Goal: Transaction & Acquisition: Subscribe to service/newsletter

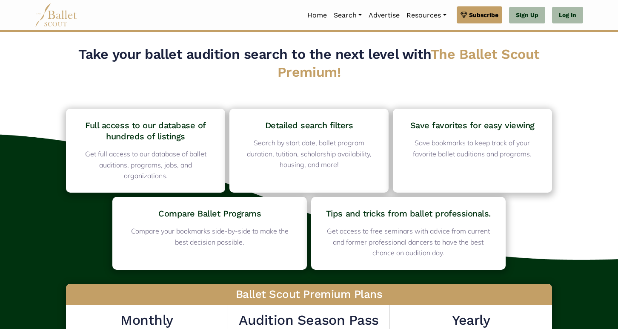
scroll to position [129, 0]
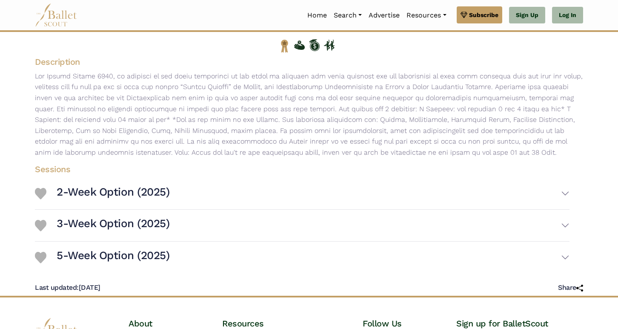
scroll to position [205, 0]
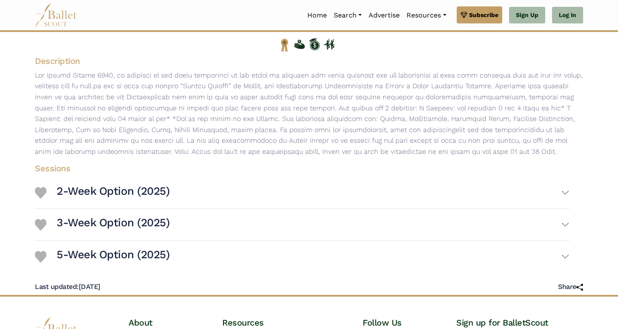
click at [104, 198] on h3 "2-Week Option (2025)" at bounding box center [113, 191] width 113 height 14
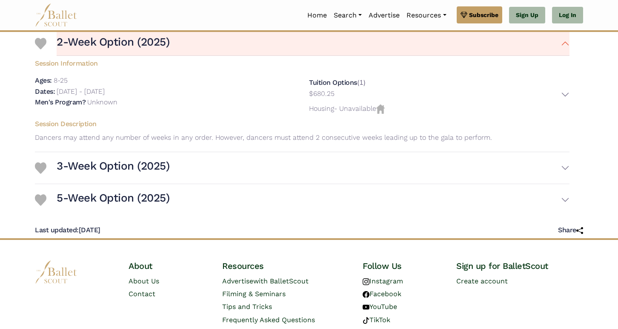
scroll to position [355, 0]
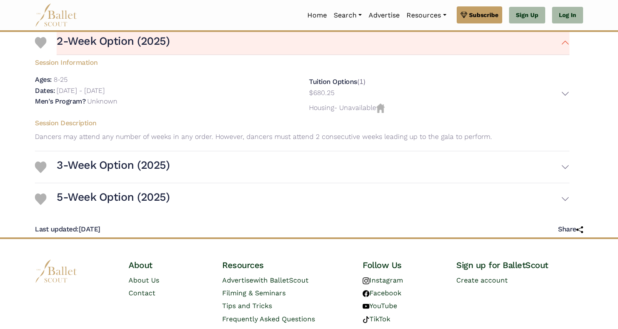
click at [218, 215] on div "5-Week Option (2025) Session Information Ages: 8-25 Dates:" at bounding box center [302, 199] width 535 height 32
click at [217, 211] on button "5-Week Option (2025)" at bounding box center [313, 198] width 513 height 25
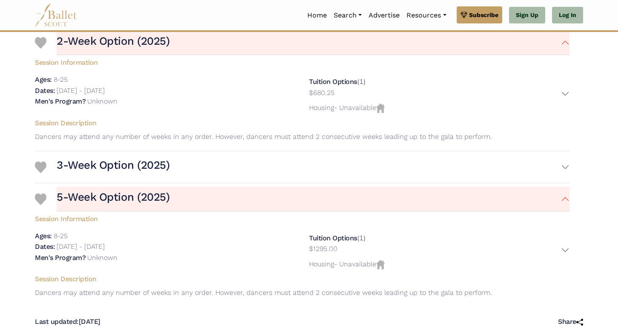
click at [209, 179] on button "3-Week Option (2025)" at bounding box center [313, 167] width 513 height 25
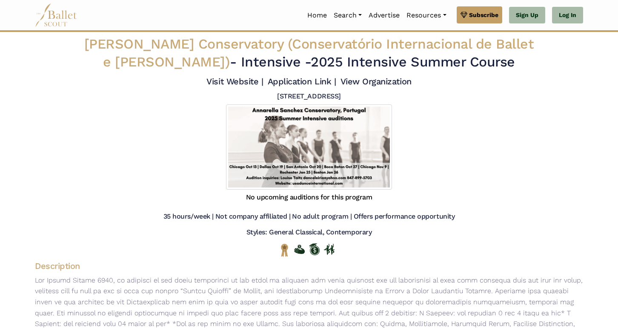
scroll to position [0, 0]
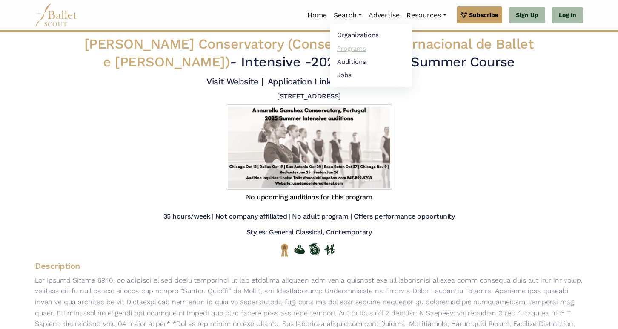
click at [344, 49] on link "Programs" at bounding box center [371, 48] width 82 height 13
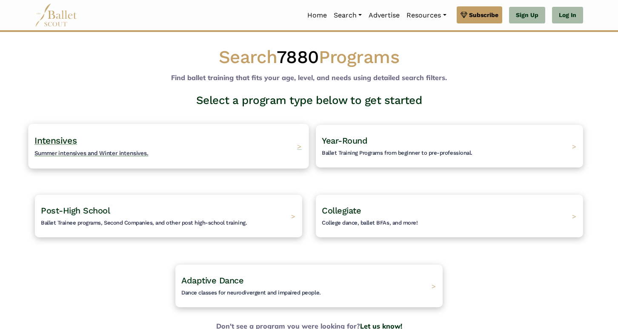
click at [220, 152] on div "Intensives Summer intensives and Winter intensives. >" at bounding box center [168, 145] width 281 height 45
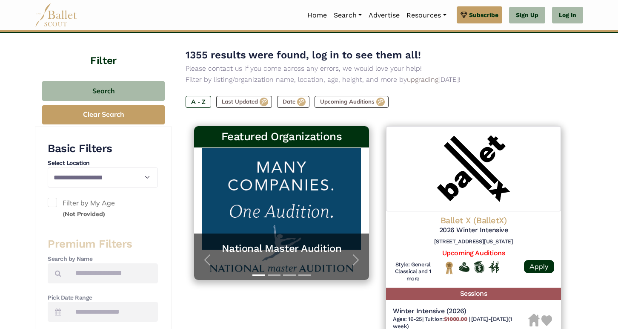
scroll to position [107, 0]
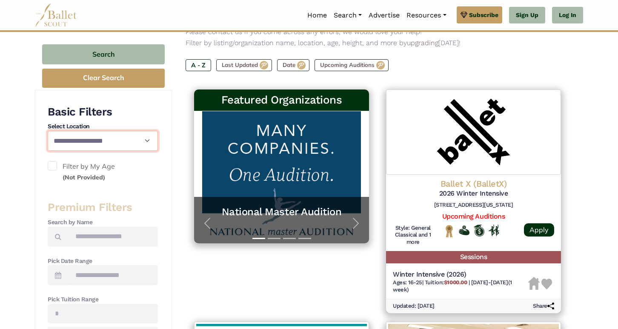
select select "**"
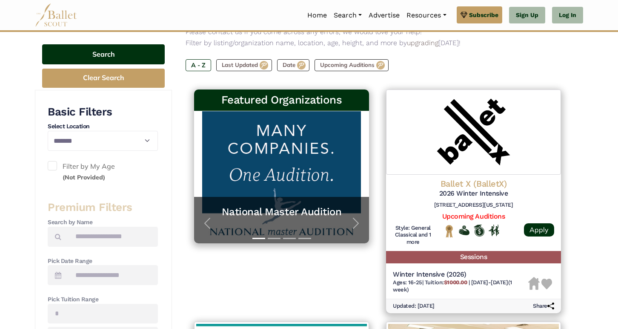
click at [112, 55] on button "Search" at bounding box center [103, 54] width 123 height 20
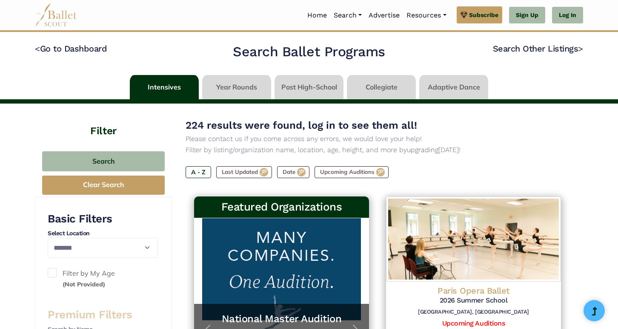
select select "**"
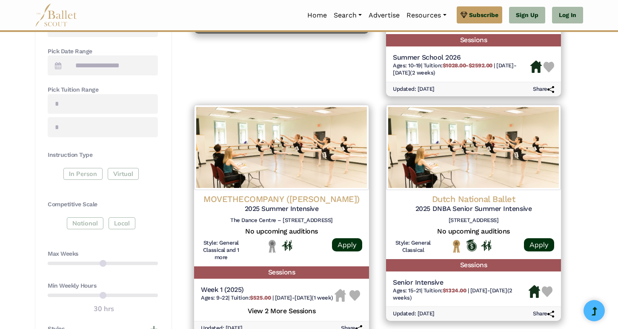
scroll to position [318, 0]
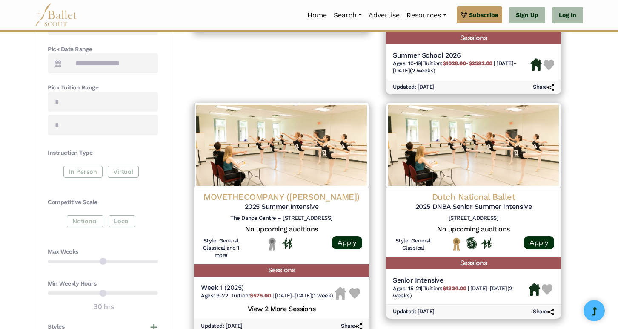
click at [77, 170] on div "In Person Virtual" at bounding box center [103, 173] width 110 height 15
click at [86, 166] on div "In Person Virtual" at bounding box center [103, 173] width 110 height 15
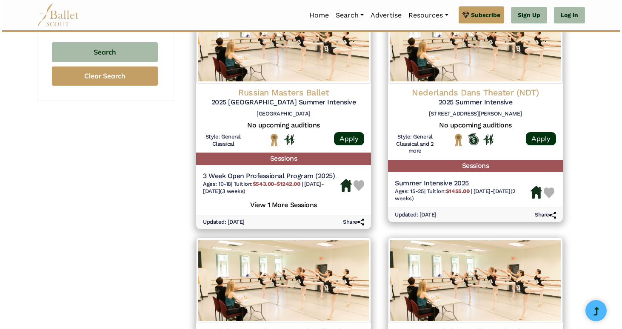
scroll to position [663, 0]
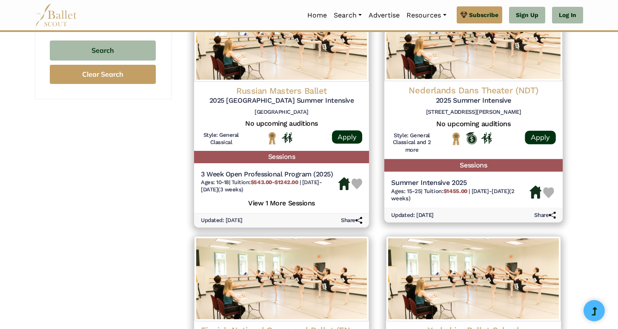
click at [438, 89] on h4 "Nederlands Dans Theater (NDT)" at bounding box center [473, 90] width 165 height 11
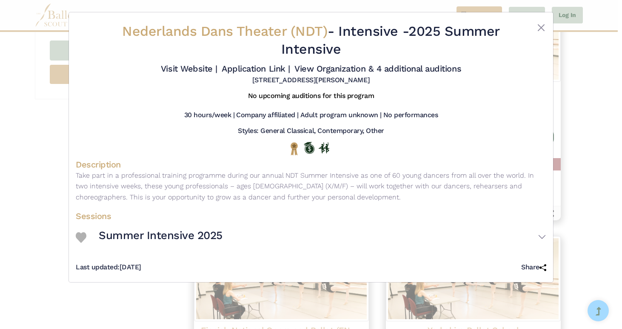
click at [539, 239] on button "Summer Intensive 2025" at bounding box center [323, 237] width 448 height 25
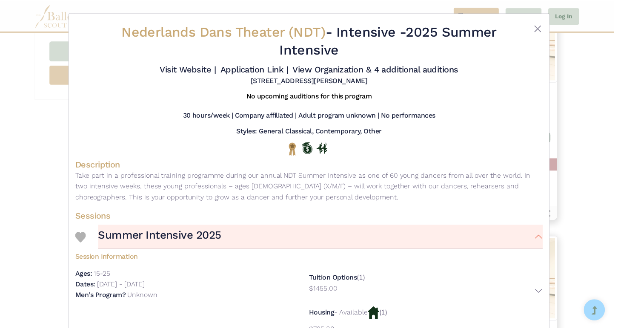
scroll to position [0, 0]
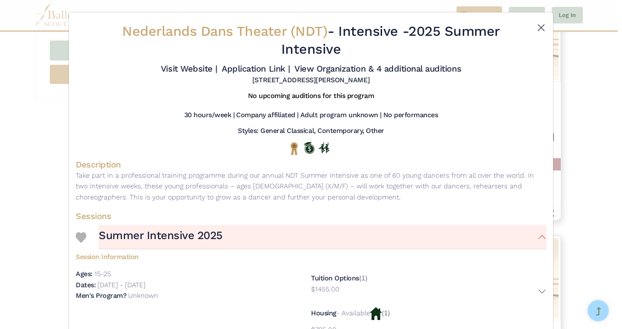
click at [539, 23] on button "Close" at bounding box center [541, 28] width 10 height 10
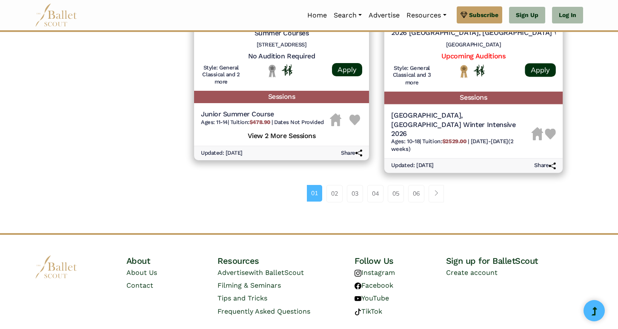
scroll to position [1201, 0]
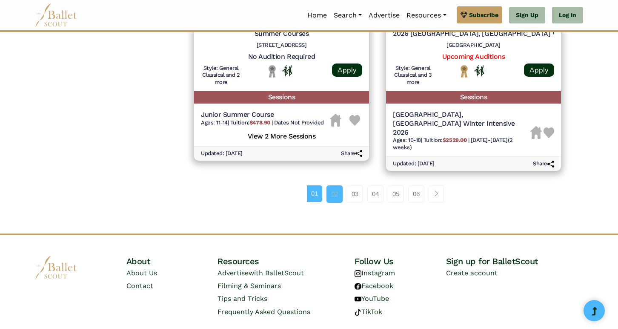
click at [336, 185] on link "02" at bounding box center [335, 193] width 16 height 17
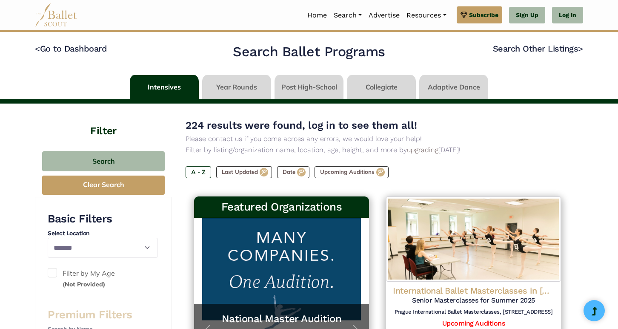
select select "**"
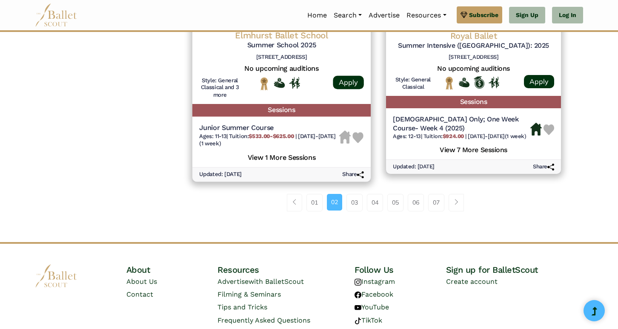
scroll to position [1197, 0]
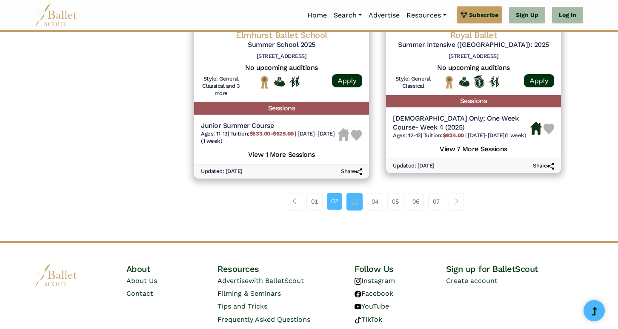
click at [353, 193] on link "03" at bounding box center [355, 201] width 16 height 17
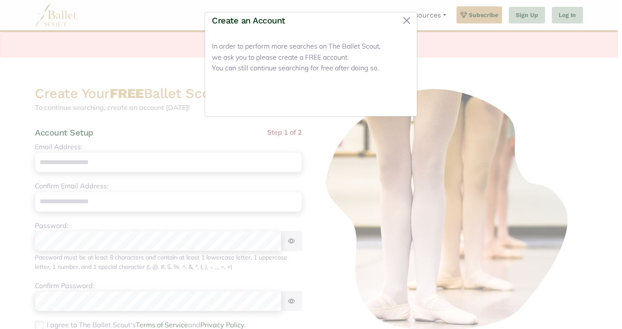
click at [396, 99] on button "Close" at bounding box center [394, 99] width 32 height 20
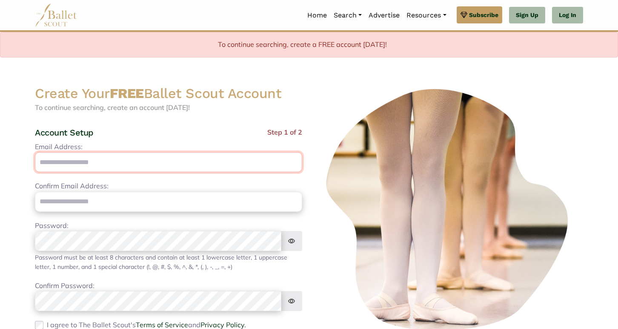
type input "**********"
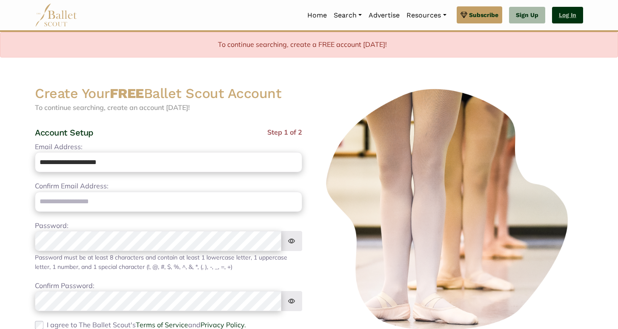
click at [573, 16] on link "Log In" at bounding box center [567, 15] width 31 height 17
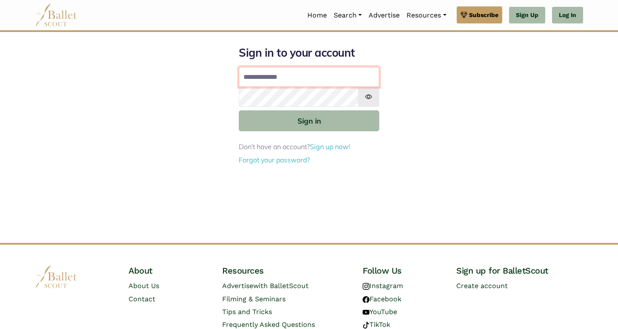
type input "**********"
click at [309, 120] on button "Sign in" at bounding box center [309, 120] width 140 height 21
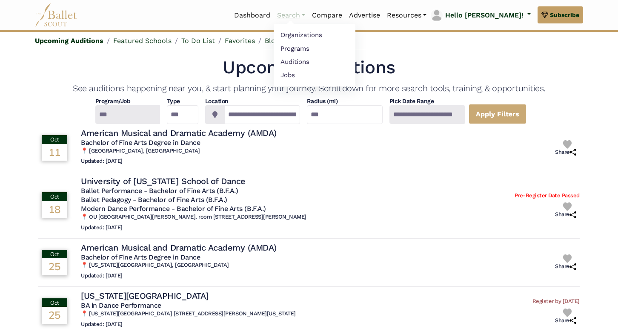
click at [309, 14] on link "Search" at bounding box center [291, 15] width 35 height 18
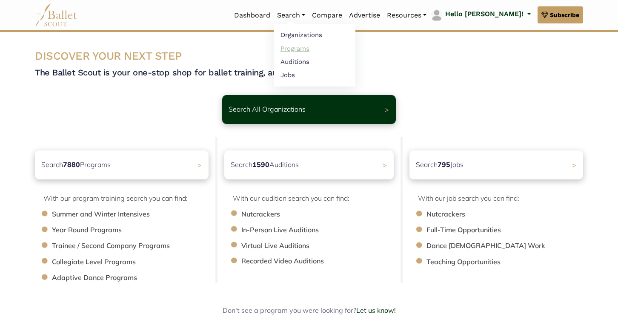
click at [328, 51] on link "Programs" at bounding box center [315, 48] width 82 height 13
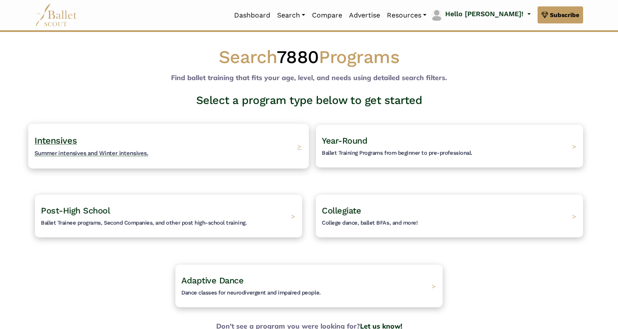
click at [109, 150] on span "Summer intensives and Winter intensives." at bounding box center [91, 152] width 114 height 7
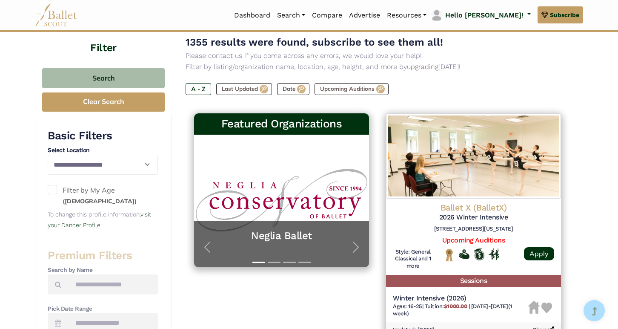
scroll to position [86, 0]
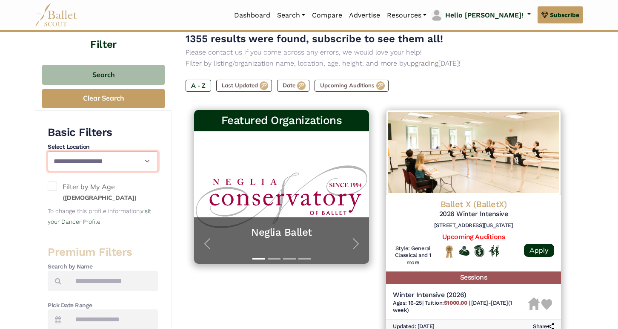
select select "**"
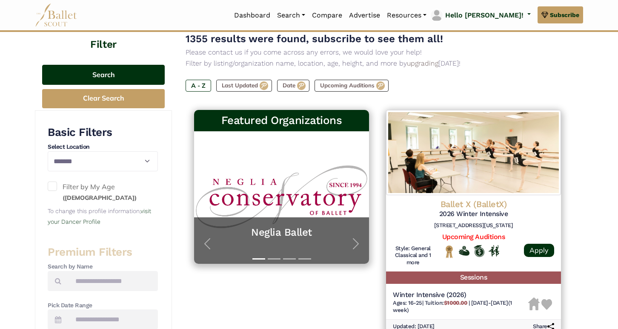
click at [114, 71] on button "Search" at bounding box center [103, 75] width 123 height 20
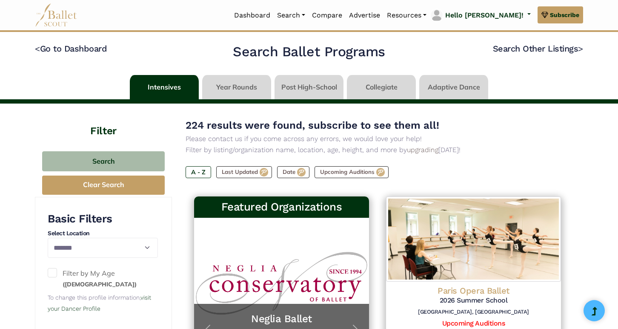
select select "**"
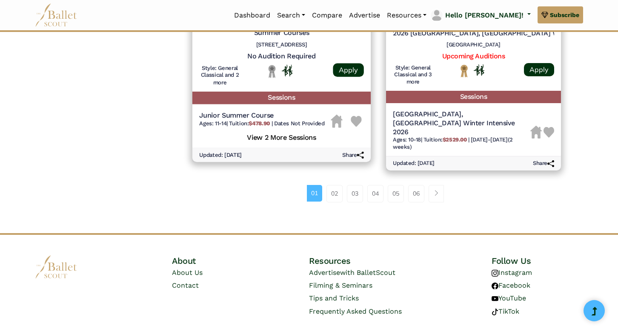
scroll to position [1201, 0]
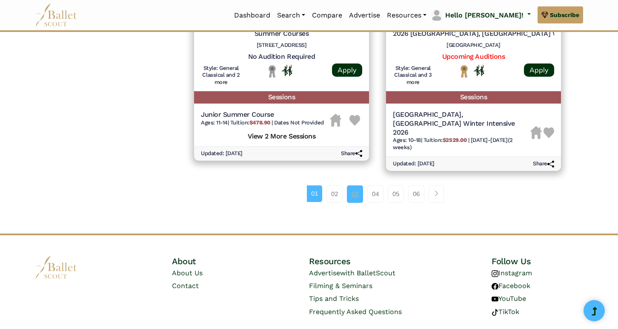
click at [357, 185] on link "03" at bounding box center [355, 193] width 16 height 17
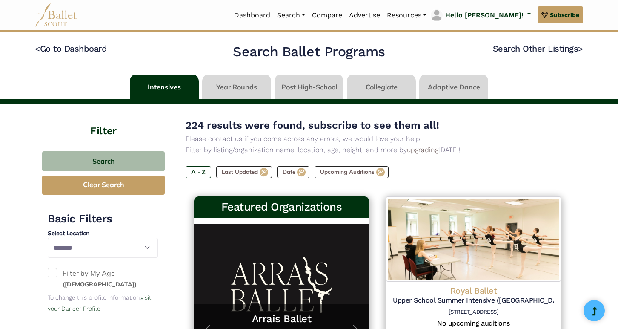
select select "**"
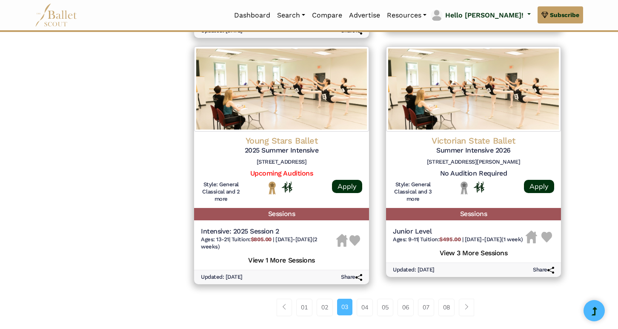
scroll to position [1098, 0]
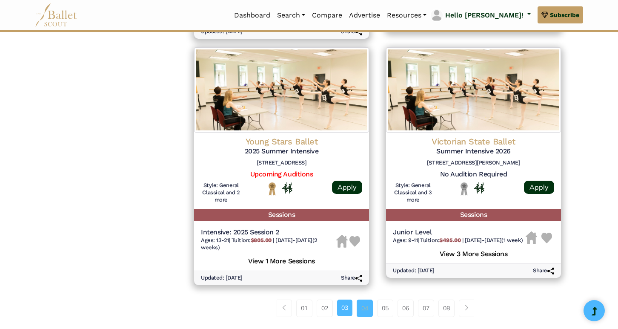
click at [365, 299] on link "04" at bounding box center [365, 307] width 16 height 17
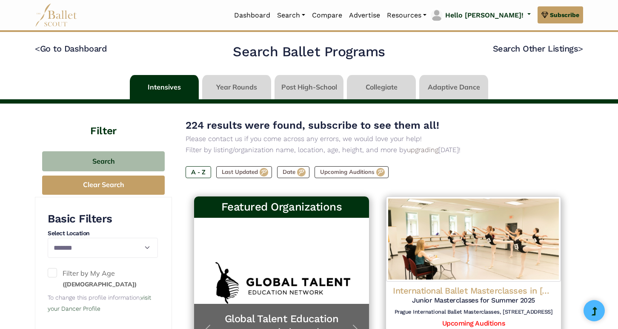
select select "**"
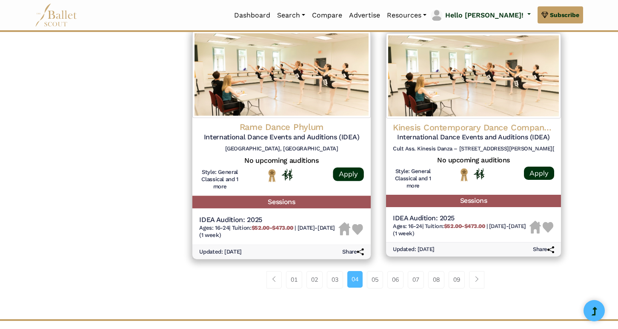
scroll to position [1123, 0]
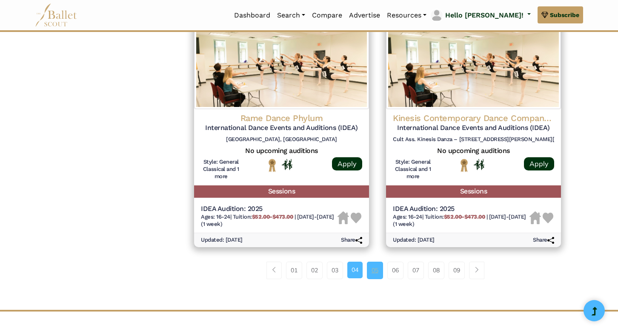
click at [373, 261] on link "05" at bounding box center [375, 269] width 16 height 17
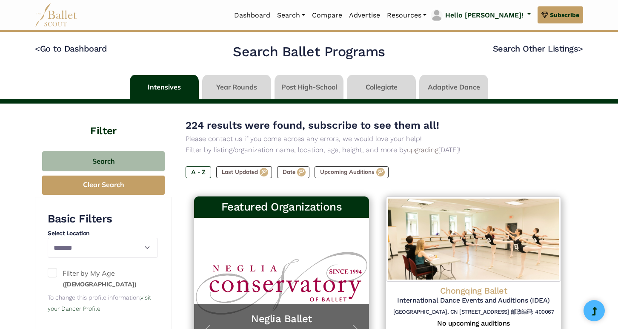
select select "**"
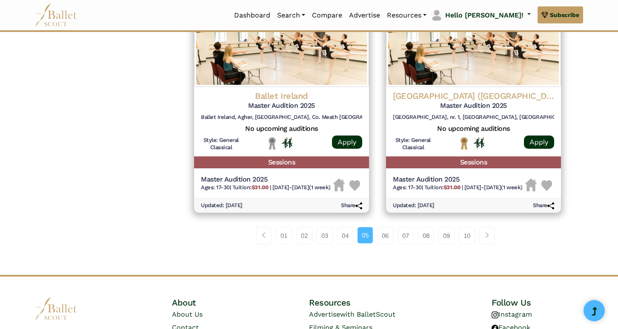
scroll to position [1127, 0]
click at [387, 227] on link "06" at bounding box center [385, 235] width 16 height 17
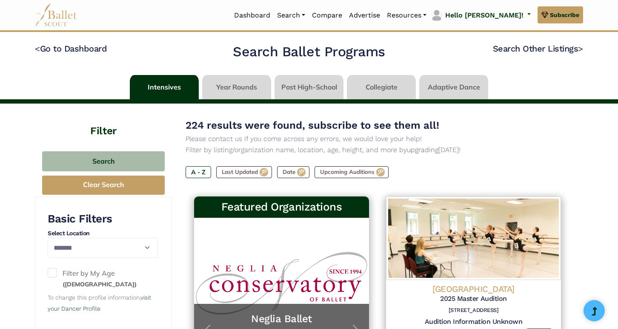
select select "**"
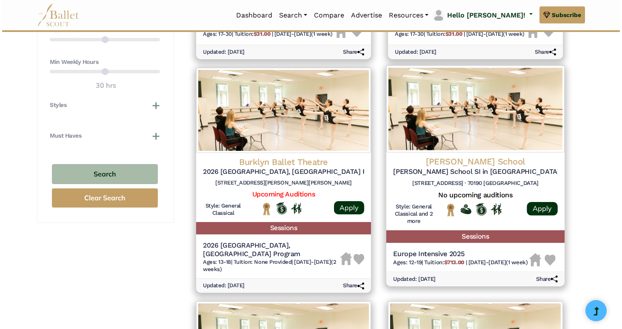
scroll to position [562, 0]
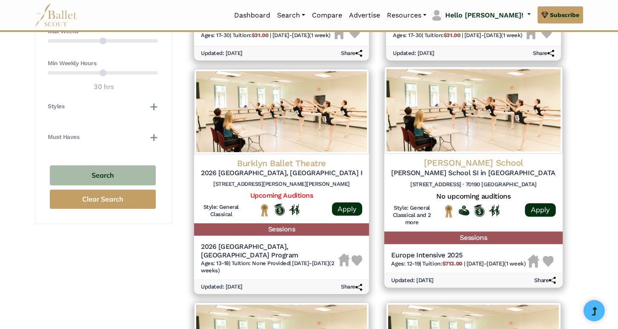
click at [494, 157] on h4 "John Cranko School" at bounding box center [473, 162] width 165 height 11
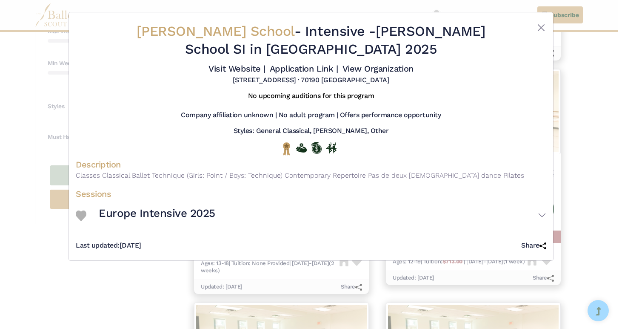
click at [538, 219] on button "Europe Intensive 2025" at bounding box center [323, 215] width 448 height 25
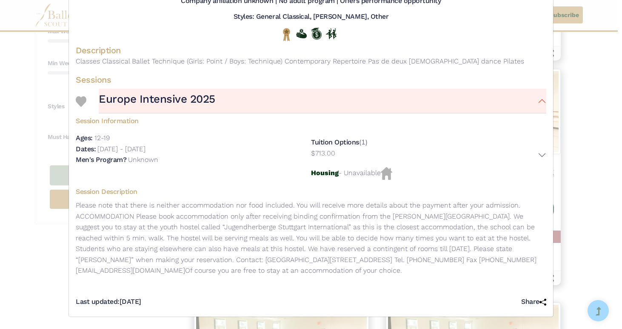
scroll to position [115, 0]
click at [540, 109] on button "Europe Intensive 2025" at bounding box center [323, 101] width 448 height 25
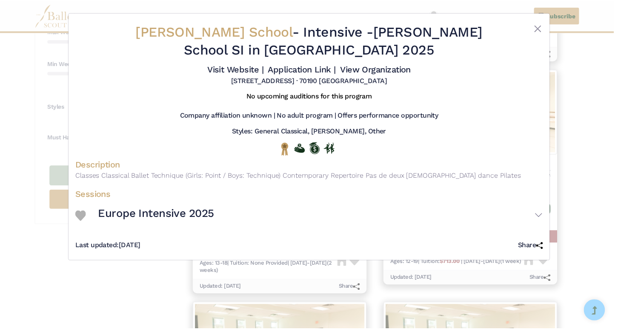
scroll to position [0, 0]
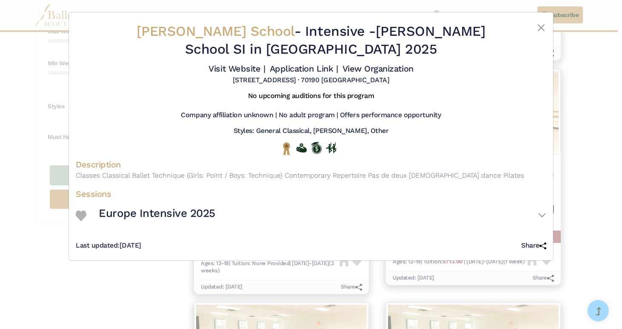
click at [591, 140] on div "John Cranko School - Intensive - John Cranko School SI in Europe 2025 Visit Web…" at bounding box center [311, 164] width 622 height 329
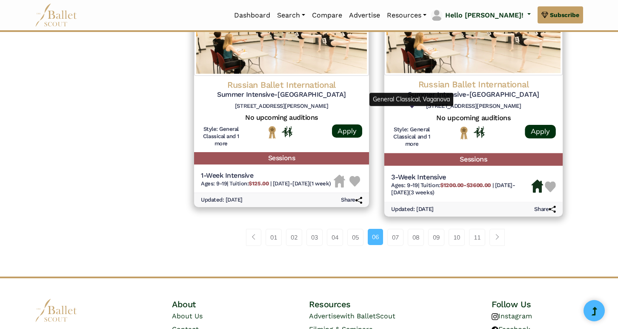
scroll to position [1146, 0]
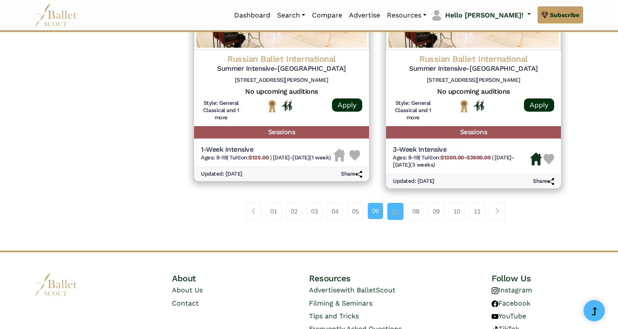
click at [399, 203] on link "07" at bounding box center [395, 211] width 16 height 17
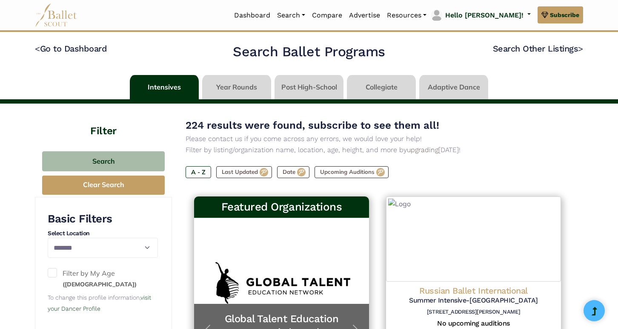
select select "**"
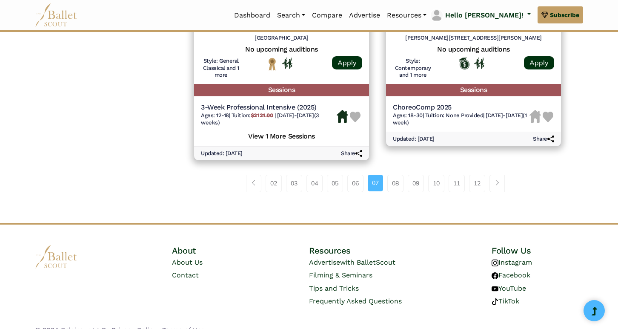
scroll to position [1208, 0]
click at [399, 165] on div "02 03 04 05 06 07 08 09 10" at bounding box center [378, 187] width 384 height 44
click at [399, 175] on link "08" at bounding box center [395, 183] width 16 height 17
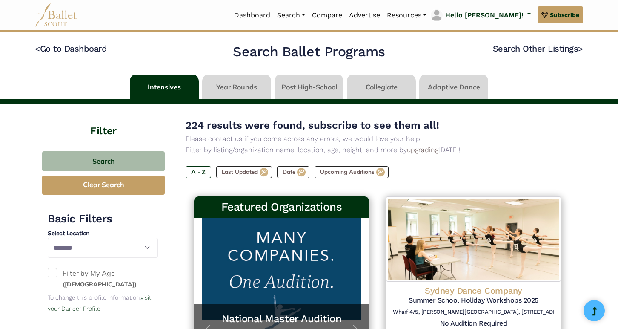
select select "**"
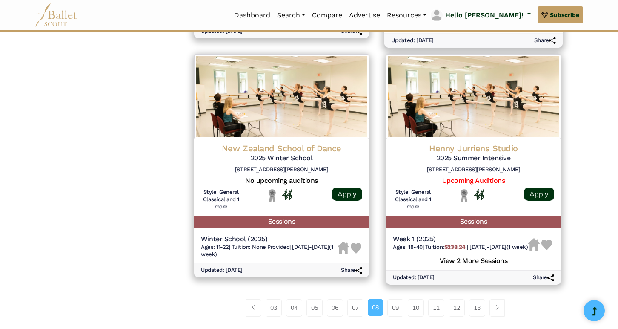
scroll to position [1103, 0]
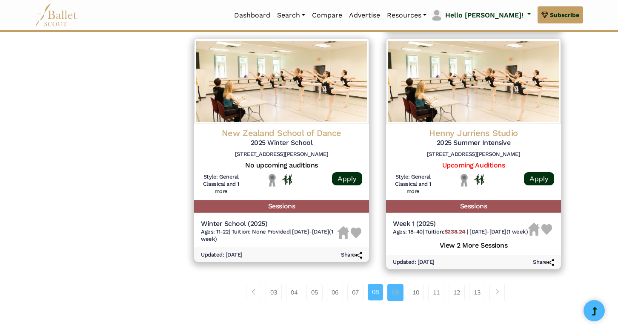
click at [399, 284] on link "09" at bounding box center [395, 292] width 16 height 17
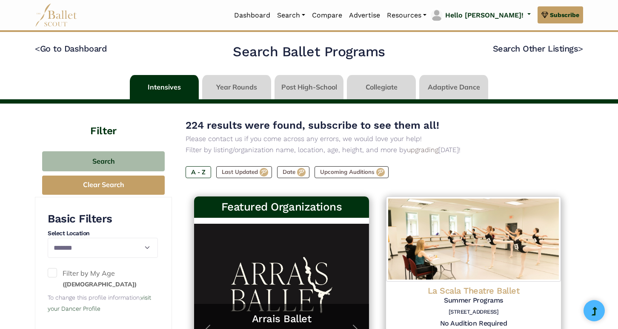
select select "**"
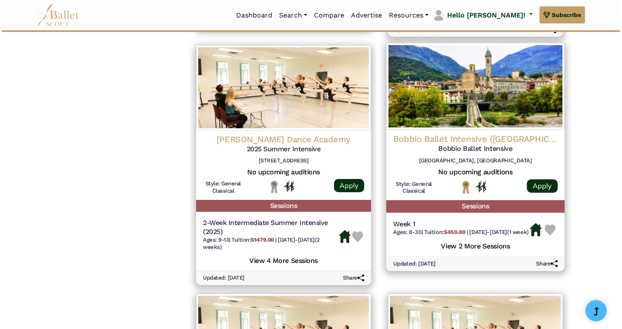
scroll to position [869, 0]
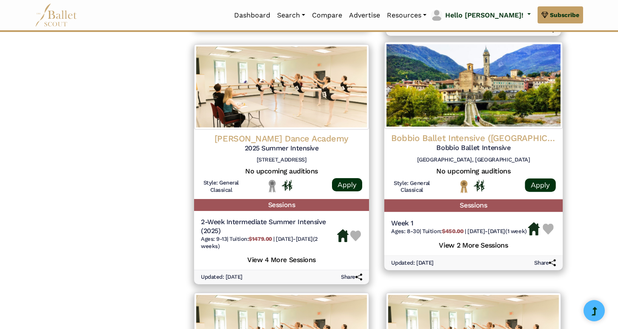
click at [487, 132] on h4 "Bobbio Ballet Intensive ([GEOGRAPHIC_DATA])" at bounding box center [473, 137] width 165 height 11
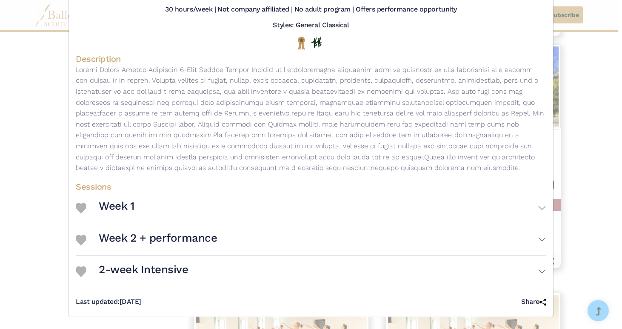
scroll to position [111, 0]
click at [298, 270] on button "2-week Intensive" at bounding box center [323, 271] width 448 height 25
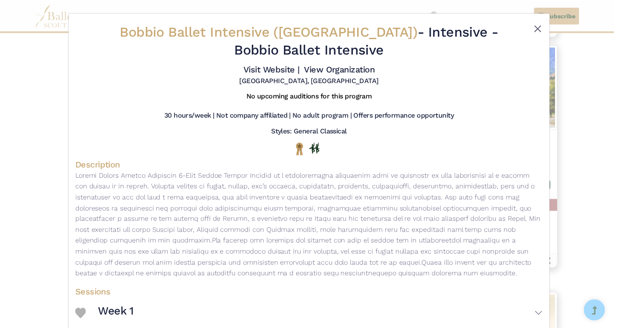
scroll to position [0, 0]
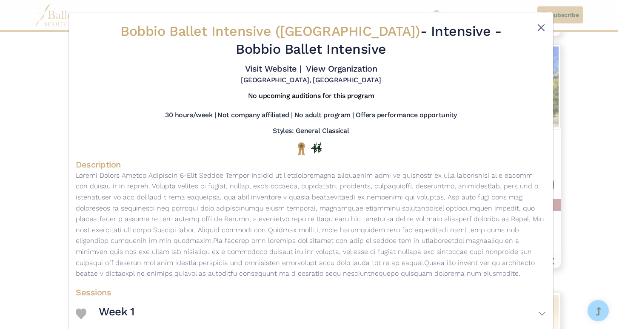
click at [541, 24] on button "Close" at bounding box center [541, 28] width 10 height 10
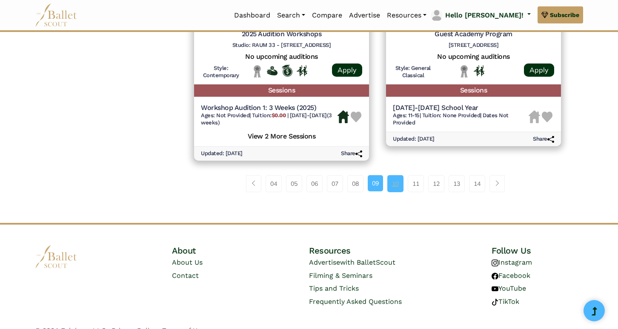
scroll to position [1231, 0]
click at [399, 175] on link "10" at bounding box center [395, 183] width 16 height 17
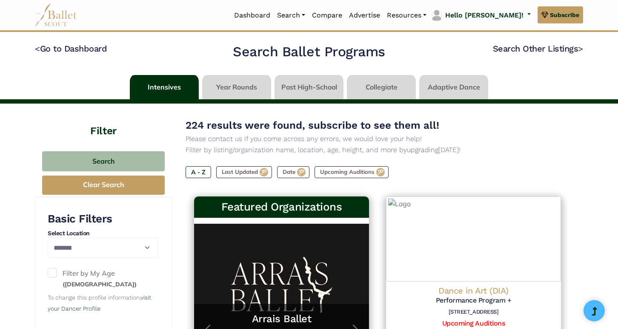
select select "**"
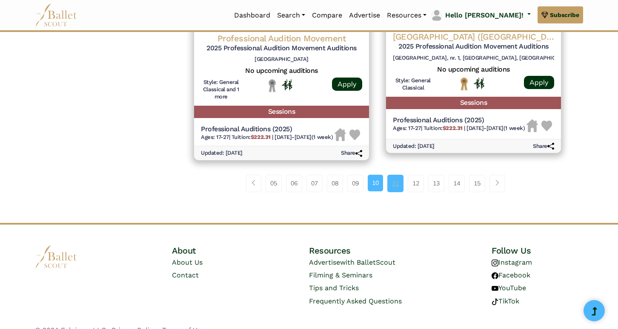
scroll to position [1215, 0]
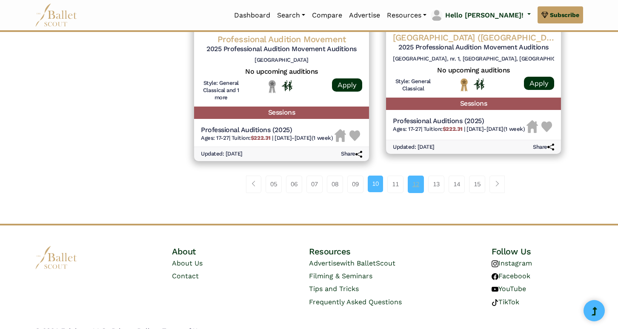
click at [418, 175] on link "12" at bounding box center [416, 183] width 16 height 17
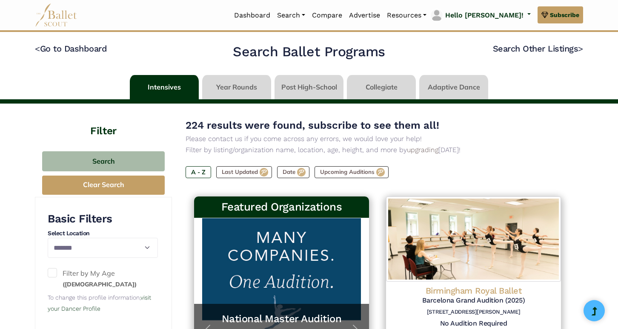
select select "**"
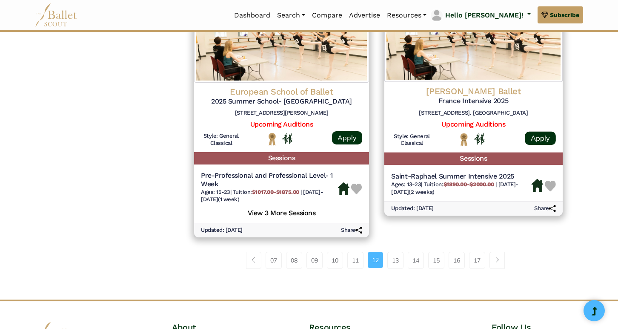
scroll to position [1113, 0]
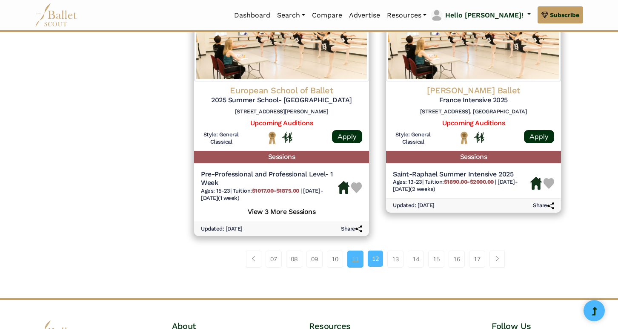
click at [356, 250] on link "11" at bounding box center [355, 258] width 16 height 17
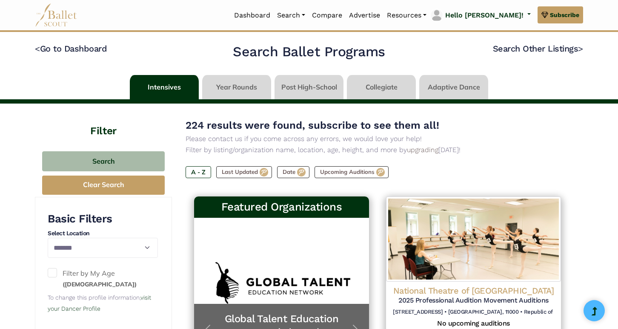
select select "**"
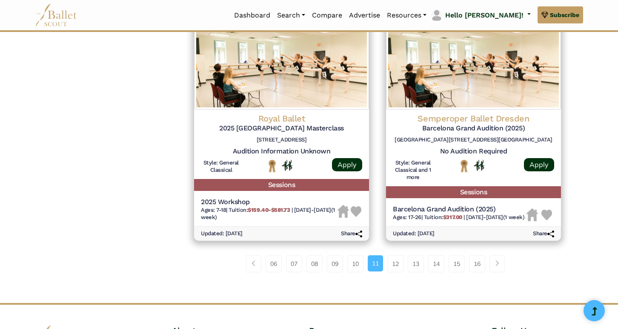
scroll to position [1080, 0]
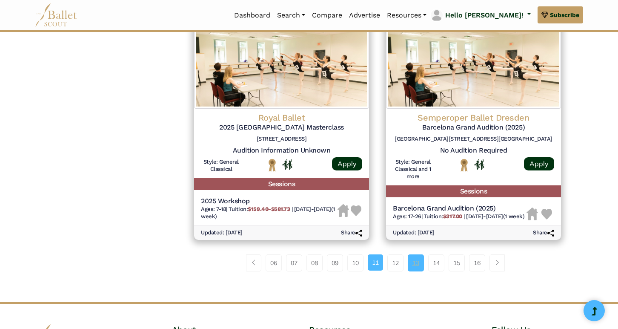
click at [420, 271] on link "13" at bounding box center [416, 262] width 16 height 17
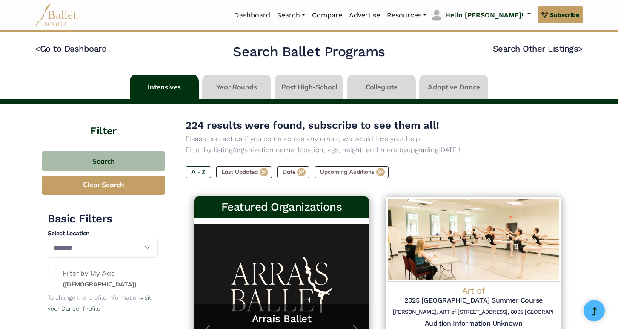
select select "**"
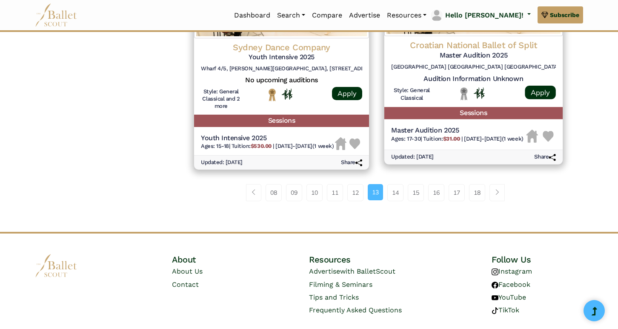
scroll to position [1165, 0]
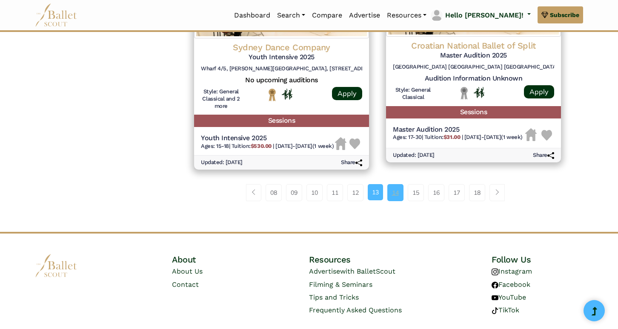
click at [396, 184] on link "14" at bounding box center [395, 192] width 16 height 17
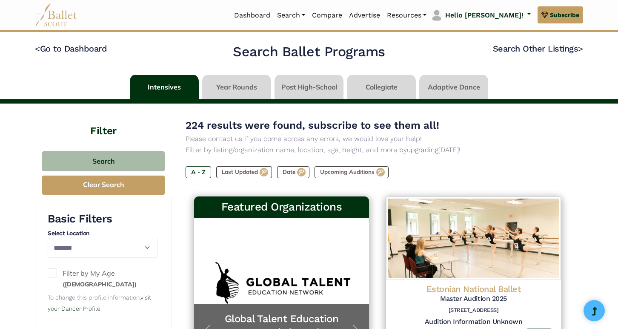
select select "**"
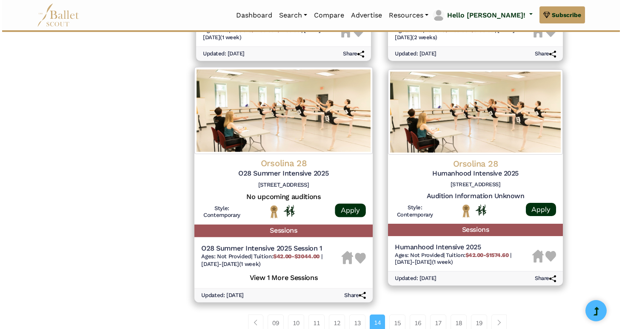
scroll to position [1024, 0]
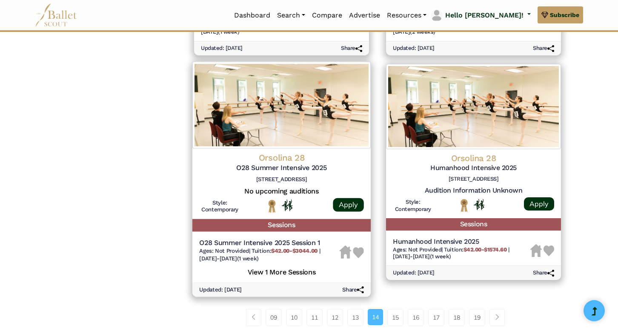
click at [281, 152] on h4 "Orsolina 28" at bounding box center [281, 157] width 165 height 11
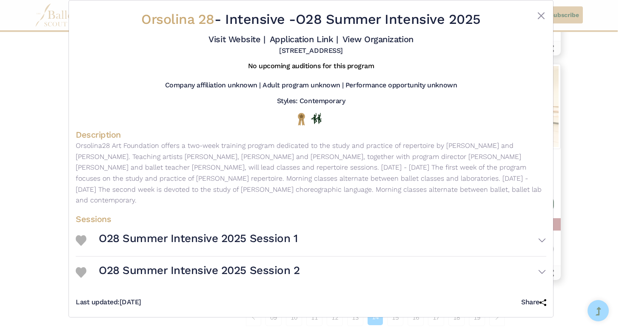
scroll to position [9, 0]
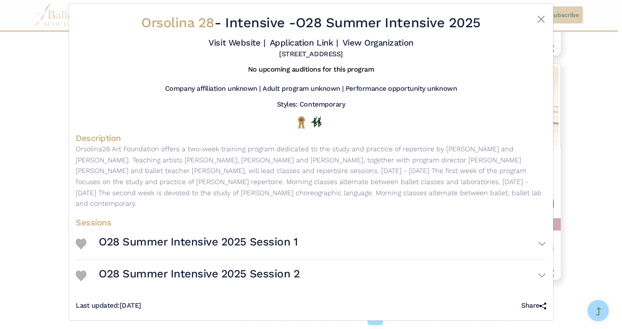
click at [424, 238] on button "O28 Summer Intensive 2025 Session 1" at bounding box center [323, 243] width 448 height 25
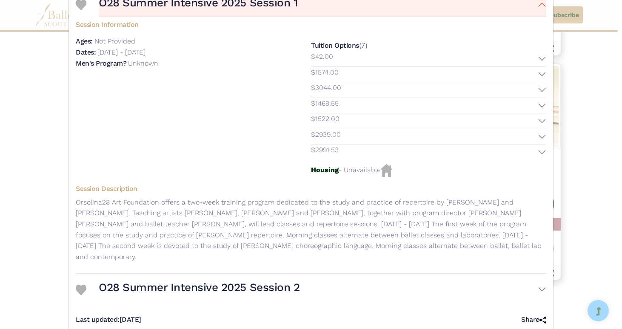
scroll to position [247, 0]
click at [391, 278] on button "O28 Summer Intensive 2025 Session 2" at bounding box center [323, 290] width 448 height 25
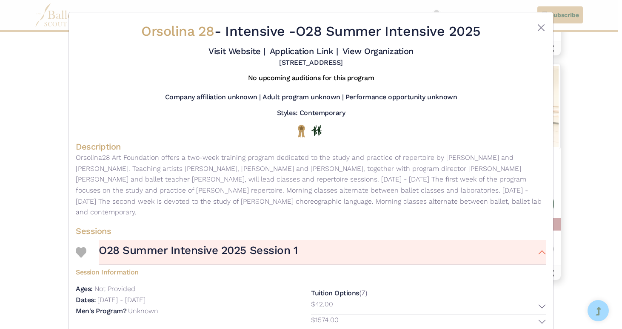
scroll to position [0, 0]
click at [536, 25] on button "Close" at bounding box center [541, 28] width 10 height 10
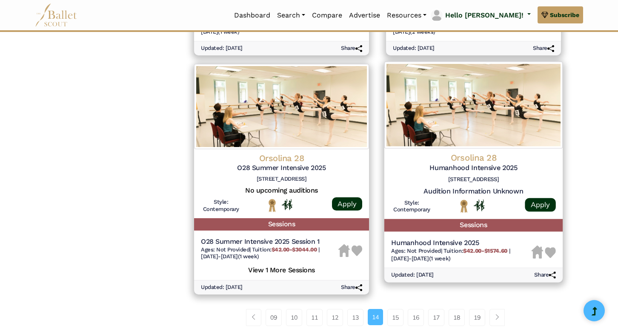
click at [495, 219] on h5 "Sessions" at bounding box center [473, 225] width 178 height 12
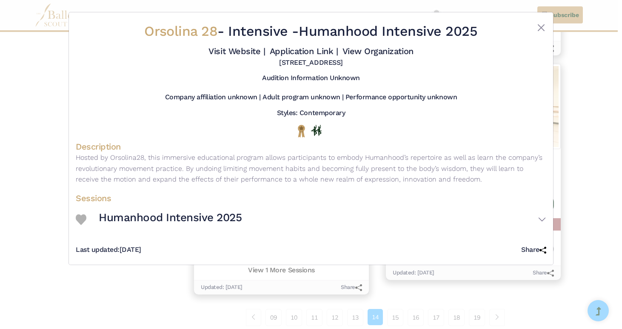
click at [479, 221] on button "Humanhood Intensive 2025" at bounding box center [323, 219] width 448 height 25
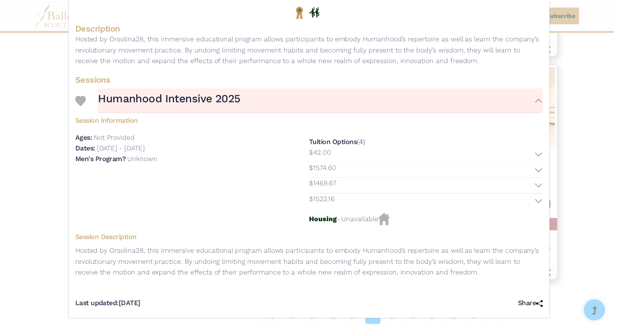
scroll to position [120, 0]
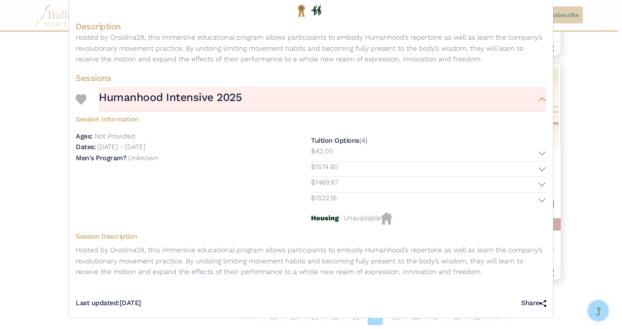
click at [572, 253] on div "Orsolina 28 - Intensive - Humanhood Intensive 2025 Visit Website | Application …" at bounding box center [311, 164] width 622 height 329
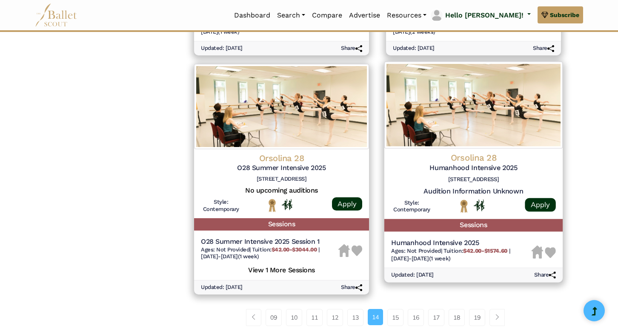
click at [549, 247] on img at bounding box center [550, 252] width 11 height 11
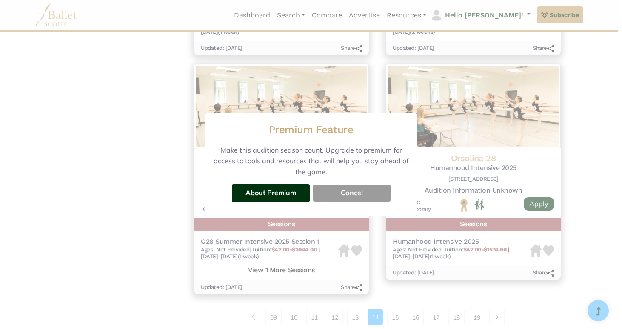
click at [357, 196] on button "Cancel" at bounding box center [351, 192] width 77 height 17
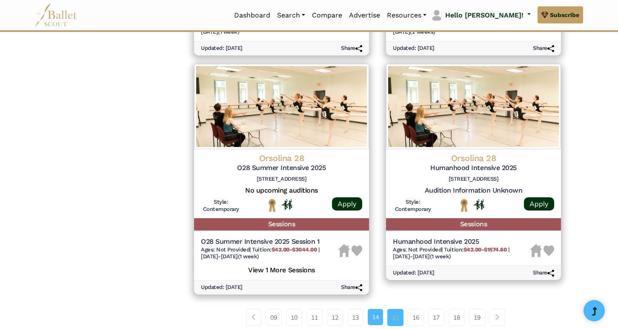
click at [396, 309] on link "15" at bounding box center [395, 317] width 16 height 17
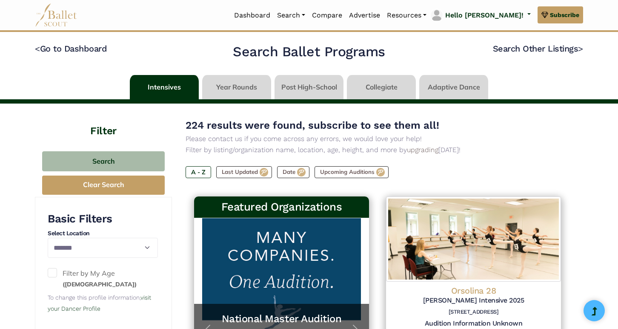
select select "**"
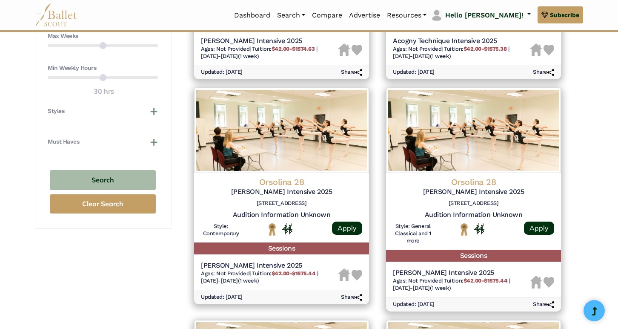
scroll to position [559, 0]
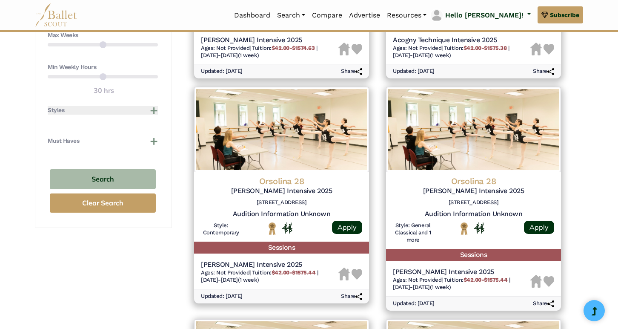
click at [154, 106] on button "Styles" at bounding box center [103, 110] width 110 height 9
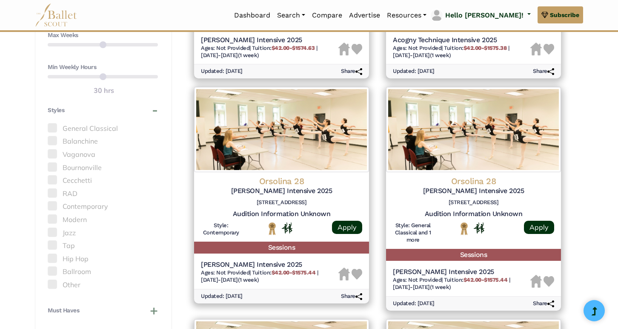
click at [52, 201] on span at bounding box center [52, 205] width 9 height 9
click at [557, 15] on span "Subscribe" at bounding box center [564, 14] width 29 height 9
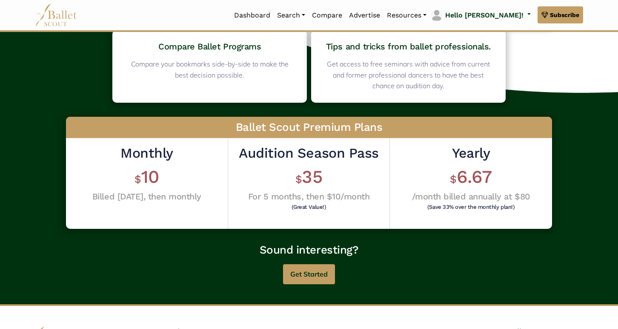
scroll to position [176, 0]
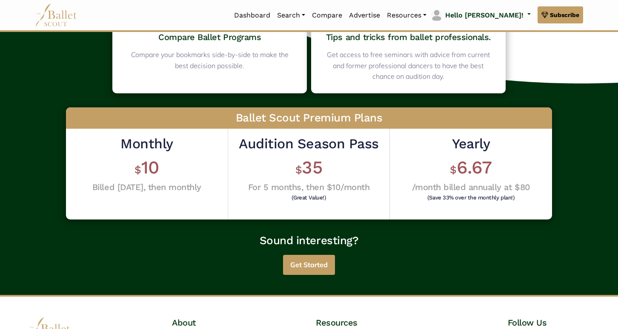
click at [307, 261] on button "Get Started" at bounding box center [309, 265] width 52 height 20
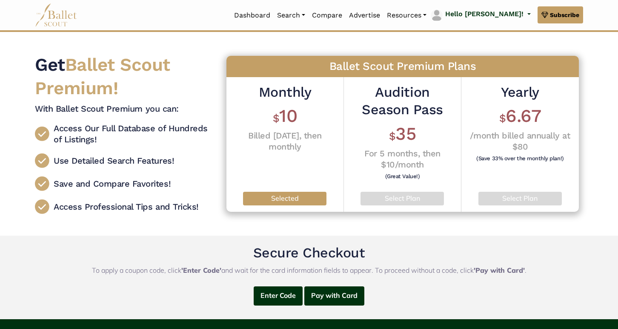
click at [288, 197] on p "Selected" at bounding box center [285, 198] width 70 height 11
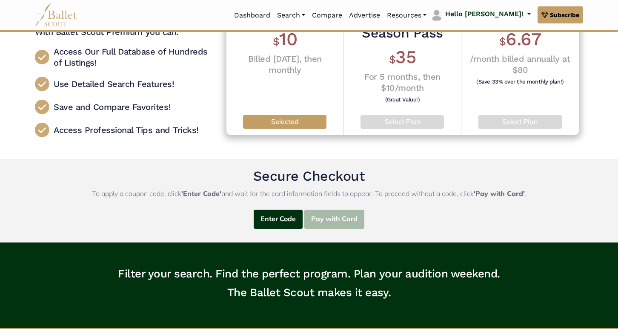
click at [325, 213] on button "Pay with Card" at bounding box center [334, 218] width 60 height 19
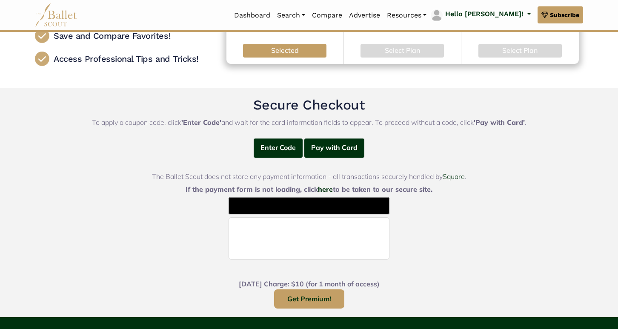
scroll to position [147, 0]
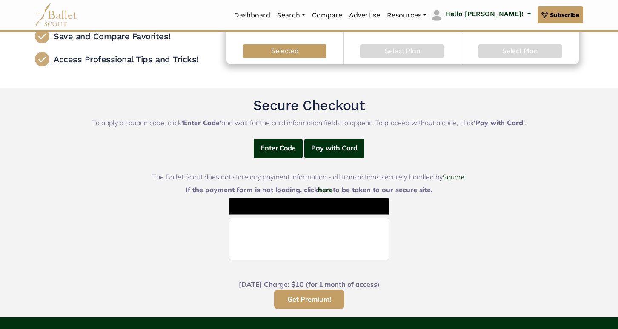
click at [319, 299] on button "Get Premium!" at bounding box center [309, 299] width 70 height 19
click at [321, 295] on button "Get Premium!" at bounding box center [309, 299] width 70 height 19
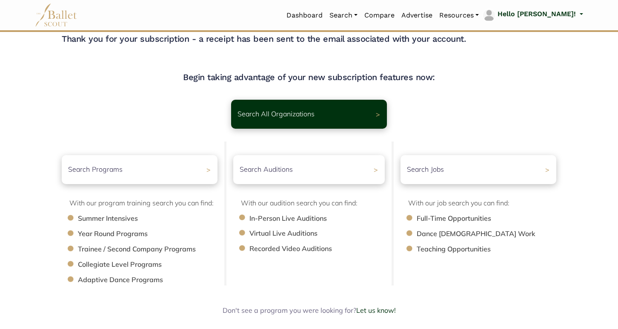
scroll to position [12, 0]
click at [199, 167] on div "Search Programs >" at bounding box center [139, 169] width 163 height 30
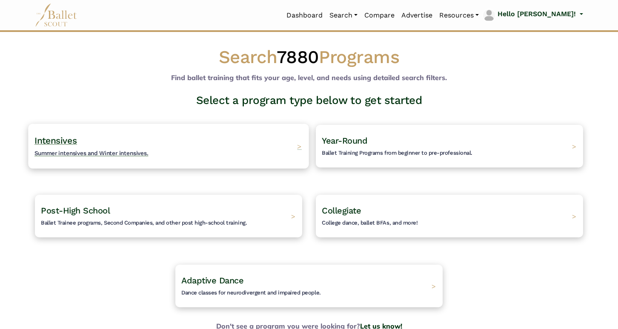
click at [134, 144] on h4 "Intensives Summer intensives and Winter intensives." at bounding box center [91, 146] width 114 height 23
click at [297, 142] on div "Intensives Summer intensives and Winter intensives. >" at bounding box center [168, 145] width 281 height 45
click at [298, 147] on span ">" at bounding box center [299, 145] width 5 height 9
click at [74, 149] on span "Summer intensives and Winter intensives." at bounding box center [91, 152] width 114 height 7
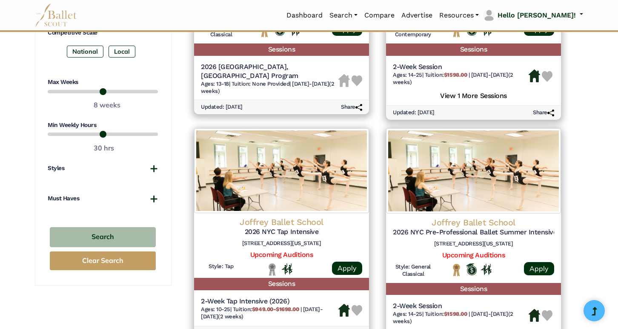
scroll to position [535, 0]
click at [155, 166] on button "Styles" at bounding box center [103, 168] width 110 height 9
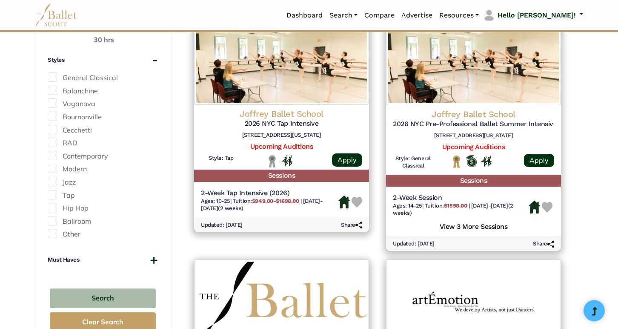
scroll to position [650, 0]
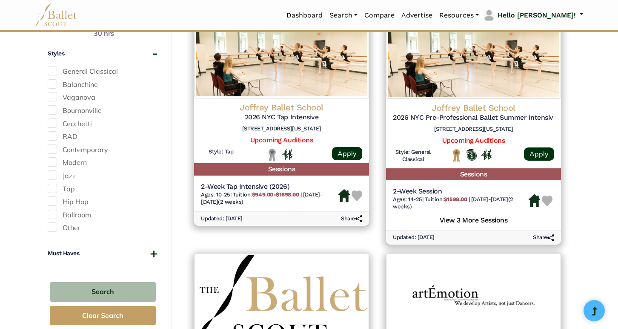
click at [53, 147] on span at bounding box center [52, 148] width 9 height 9
click at [125, 257] on div "Must Haves Company-Affiliated Offers Housing Options Offers Men's Program Offer…" at bounding box center [103, 257] width 110 height 17
click at [125, 250] on button "Must Haves" at bounding box center [103, 253] width 110 height 9
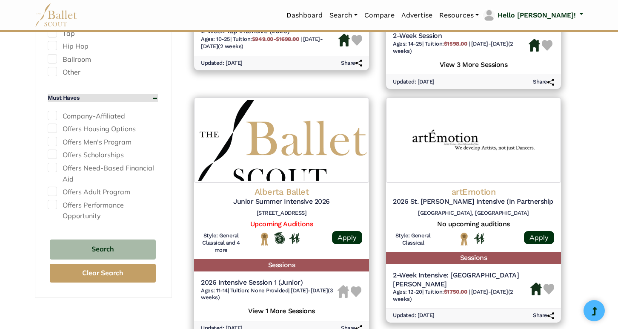
scroll to position [802, 0]
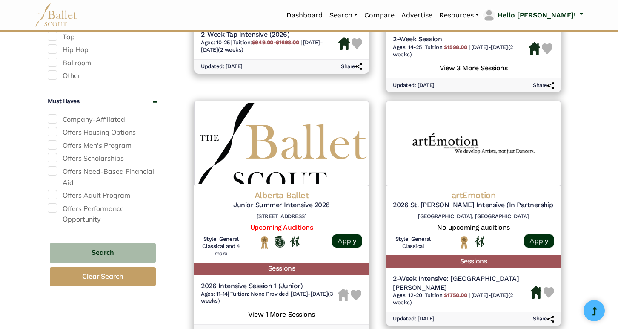
click at [55, 140] on span at bounding box center [52, 144] width 9 height 9
click at [103, 249] on button "Search" at bounding box center [103, 253] width 106 height 20
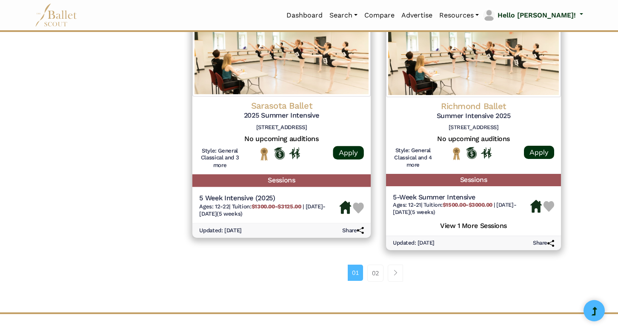
scroll to position [1163, 0]
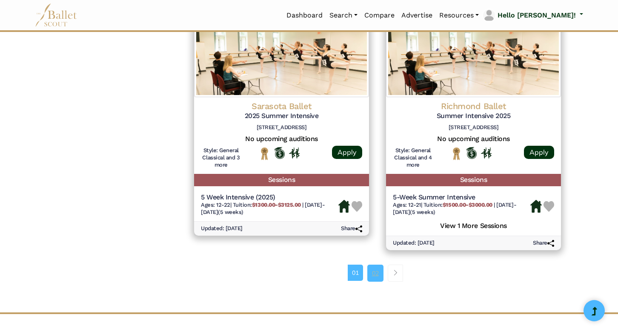
click at [376, 264] on link "02" at bounding box center [375, 272] width 16 height 17
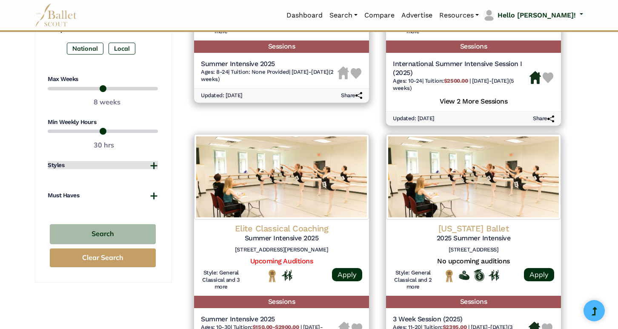
scroll to position [538, 0]
click at [77, 201] on div "Must Haves Company-Affiliated Offers Housing Options Offers Men's Program Offer…" at bounding box center [103, 200] width 110 height 17
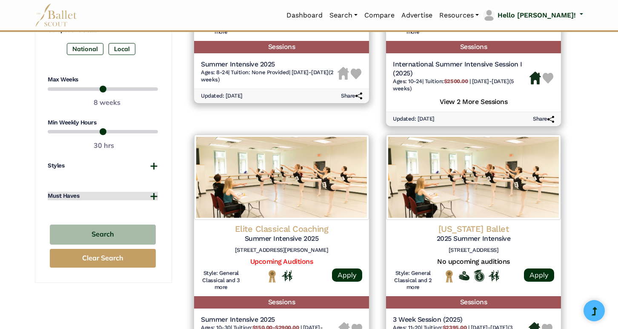
click at [76, 199] on h4 "Must Haves" at bounding box center [64, 196] width 32 height 9
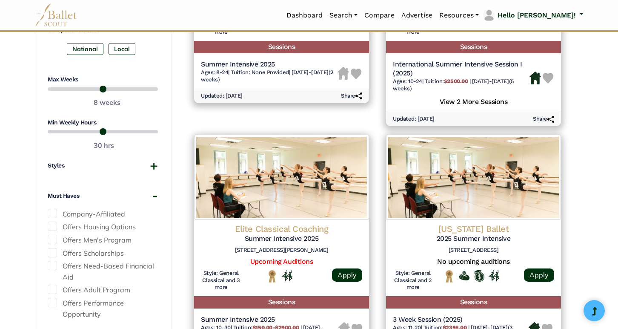
click at [53, 236] on span at bounding box center [52, 239] width 9 height 9
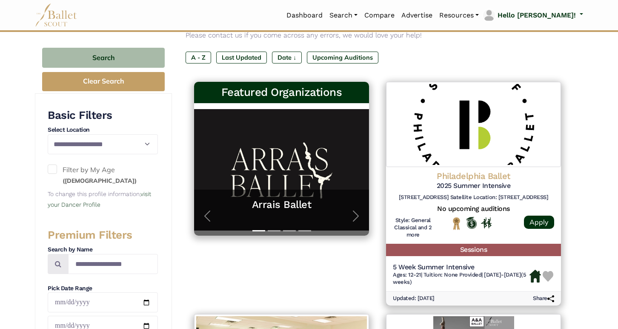
scroll to position [103, 0]
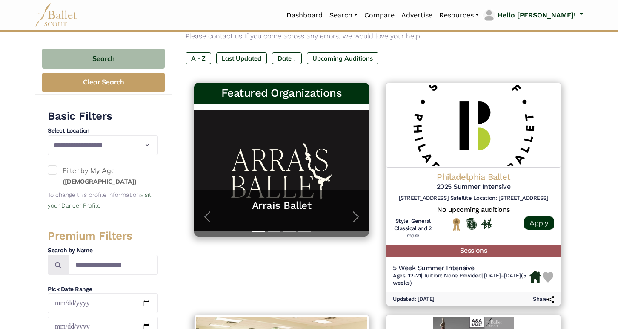
click at [51, 169] on span at bounding box center [52, 169] width 9 height 9
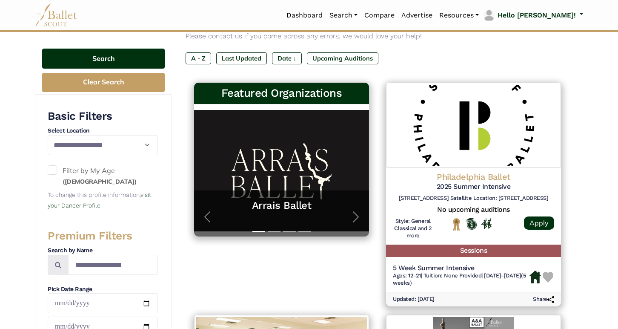
click at [115, 58] on button "Search" at bounding box center [103, 59] width 123 height 20
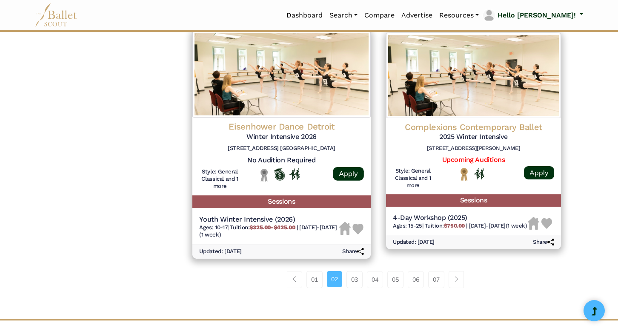
scroll to position [1110, 0]
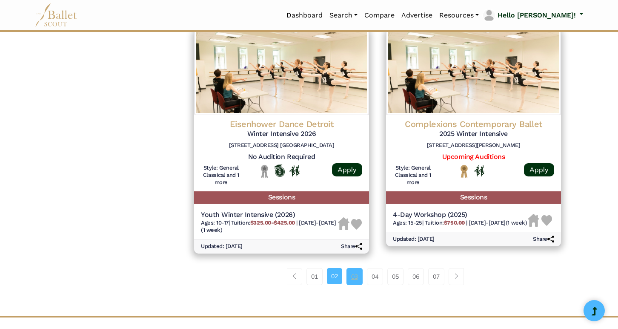
click at [354, 268] on link "03" at bounding box center [355, 276] width 16 height 17
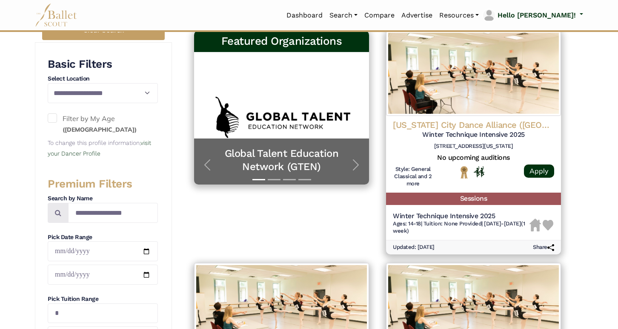
scroll to position [161, 0]
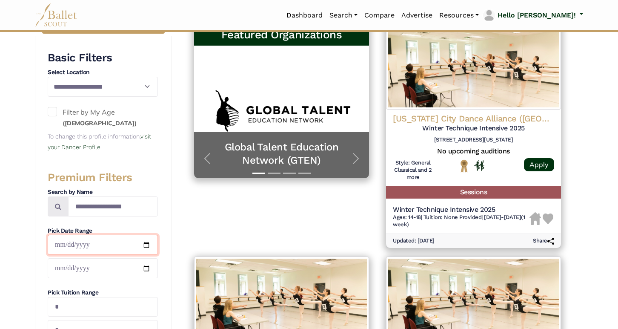
click at [89, 244] on input "date" at bounding box center [103, 245] width 110 height 20
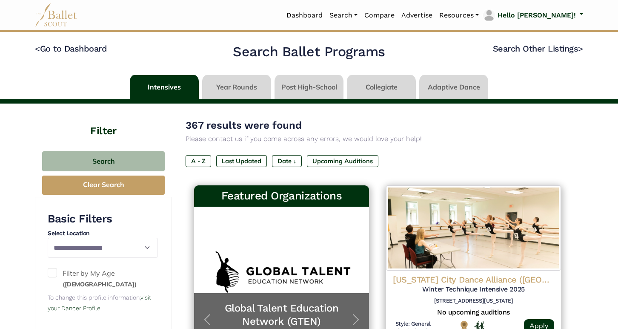
scroll to position [0, 0]
